Goal: Navigation & Orientation: Find specific page/section

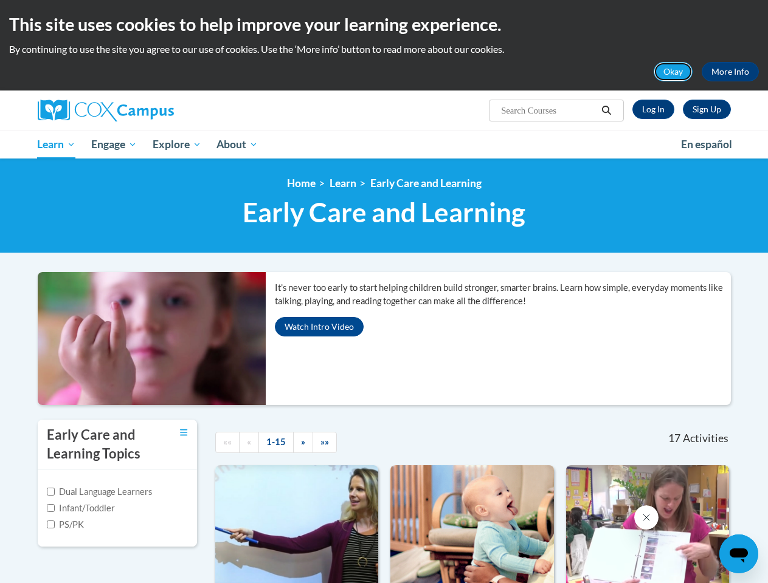
click at [673, 72] on button "Okay" at bounding box center [672, 71] width 39 height 19
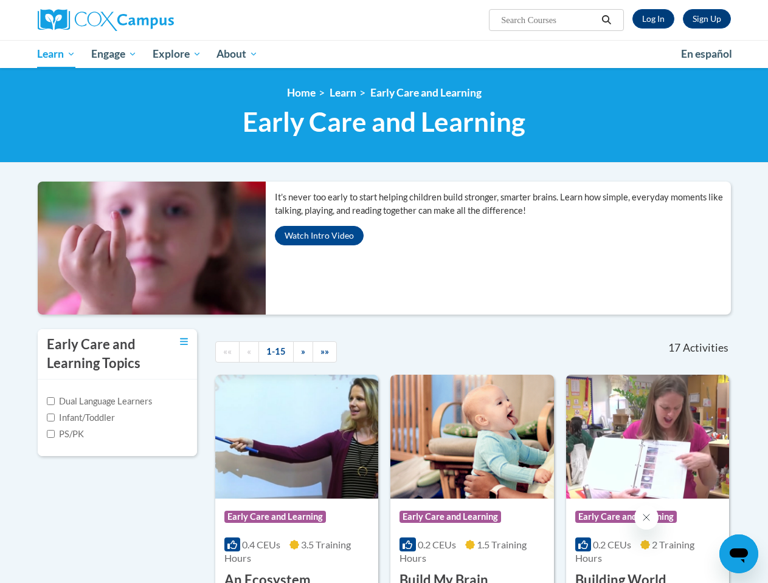
click at [607, 111] on h1 "Early Care and Learning Early Care and Learning" at bounding box center [384, 122] width 693 height 32
click at [115, 145] on div "<en>Home</en><fr>Accueil</fr><de>Zuhause</de><it>Casa</it><es>Casa</es><pt>Casa…" at bounding box center [384, 115] width 768 height 95
click at [177, 145] on div "<en>Home</en><fr>Accueil</fr><de>Zuhause</de><it>Casa</it><es>Casa</es><pt>Casa…" at bounding box center [384, 115] width 768 height 95
click at [318, 327] on div "It’s never too early to start helping children build stronger, smarter brains. …" at bounding box center [384, 255] width 711 height 146
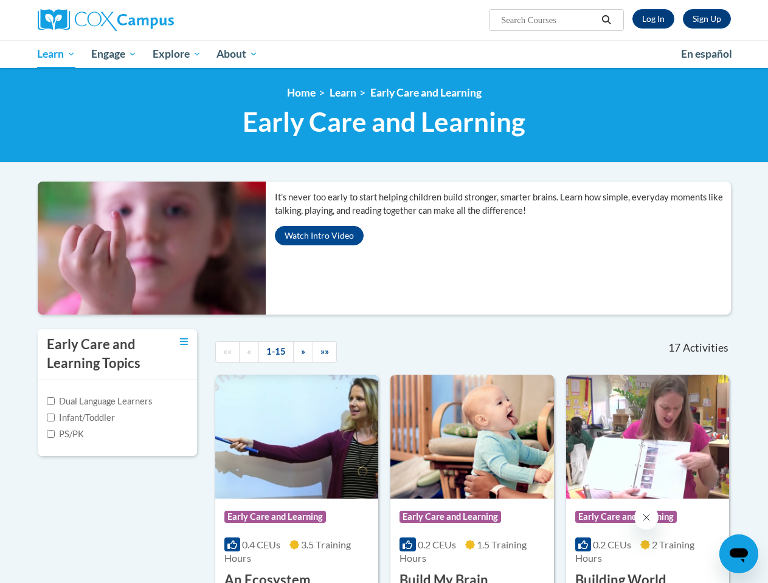
click at [645, 518] on icon "Close message from company" at bounding box center [645, 518] width 6 height 6
